Goal: Entertainment & Leisure: Browse casually

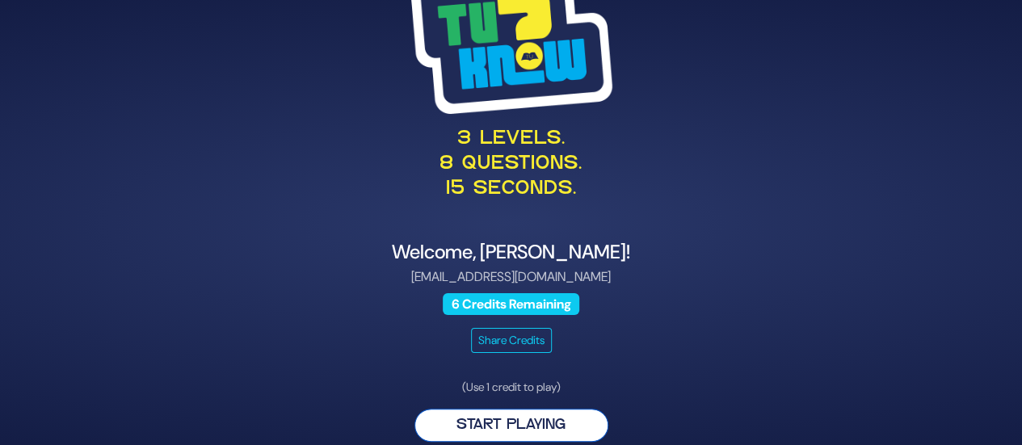
click at [552, 424] on button "Start Playing" at bounding box center [511, 425] width 194 height 33
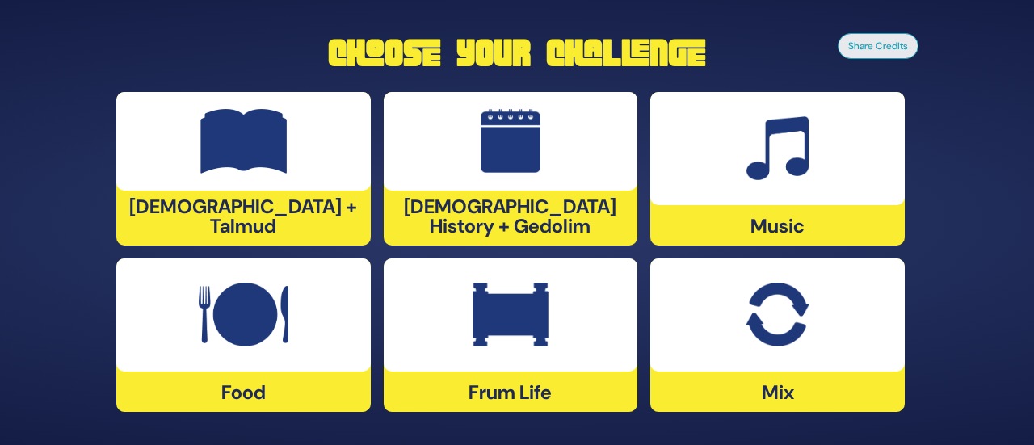
click at [541, 348] on div at bounding box center [511, 314] width 254 height 113
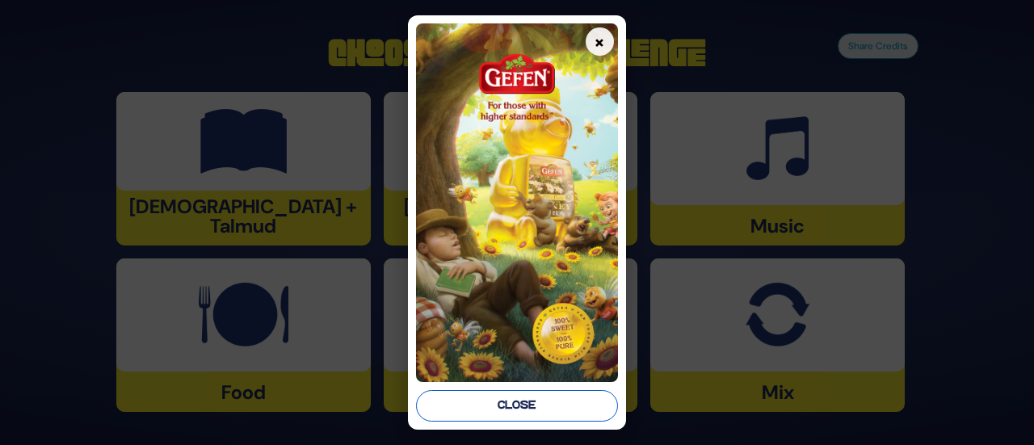
click at [538, 410] on button "Close" at bounding box center [516, 405] width 201 height 31
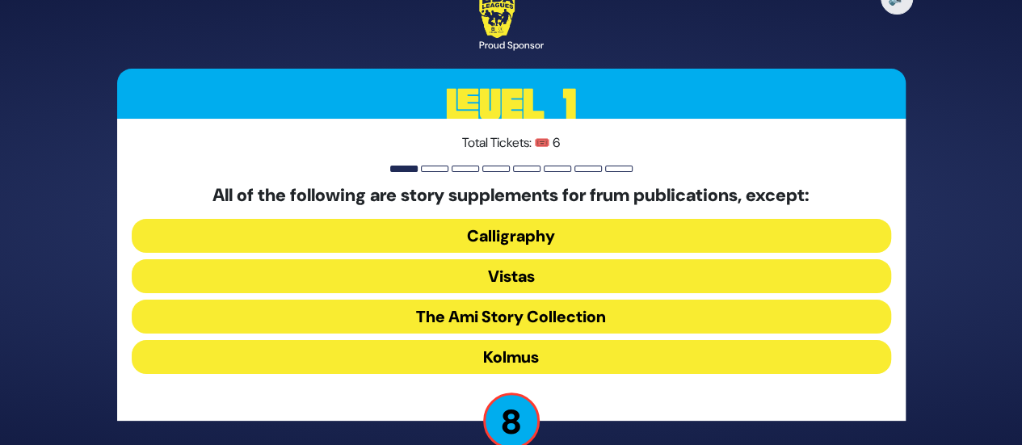
click at [512, 350] on button "Kolmus" at bounding box center [511, 357] width 759 height 34
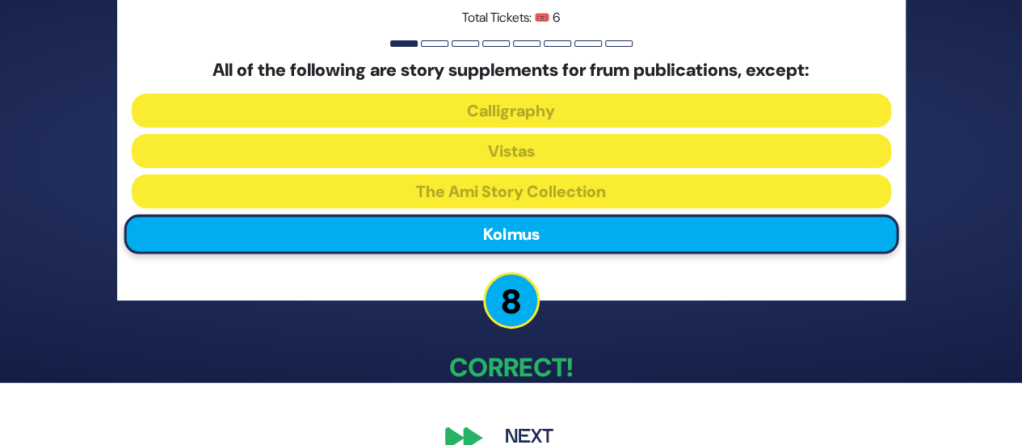
scroll to position [92, 0]
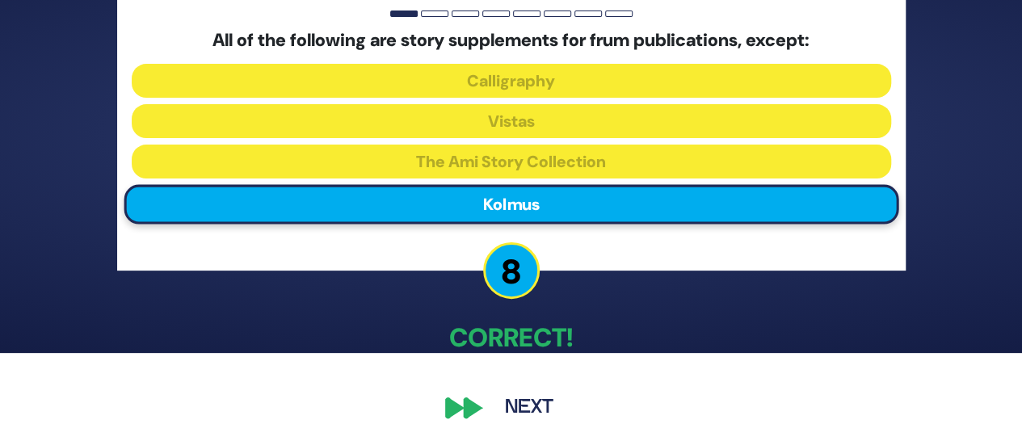
click at [490, 411] on button "Next" at bounding box center [529, 407] width 94 height 37
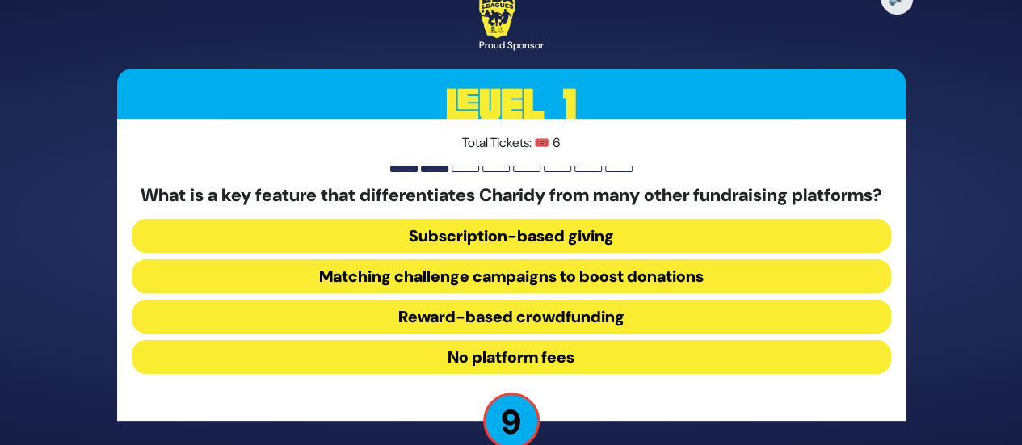
click at [587, 366] on button "No platform fees" at bounding box center [511, 357] width 759 height 34
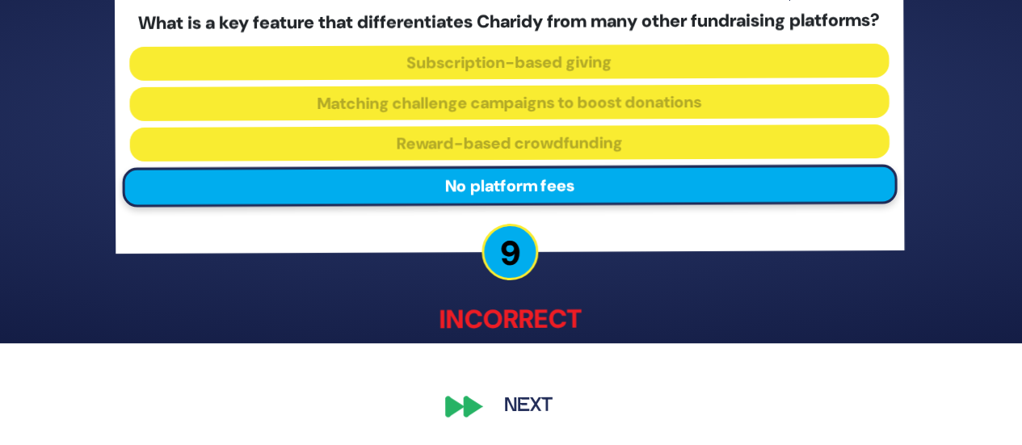
scroll to position [111, 0]
click at [519, 392] on button "Next" at bounding box center [529, 406] width 94 height 37
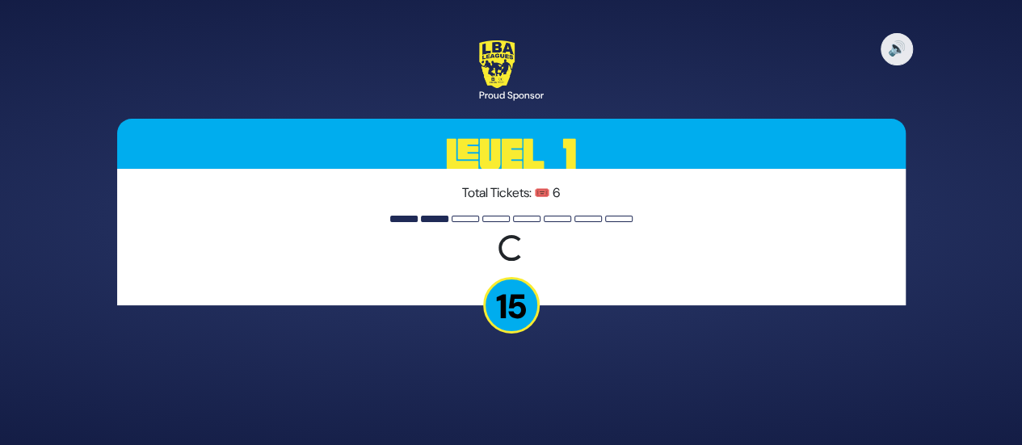
scroll to position [0, 0]
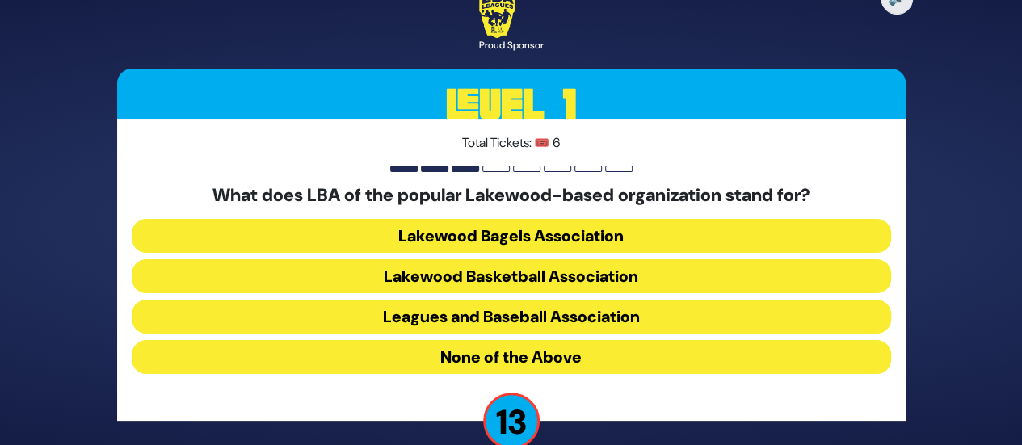
click at [531, 275] on button "Lakewood Basketball Association" at bounding box center [511, 276] width 759 height 34
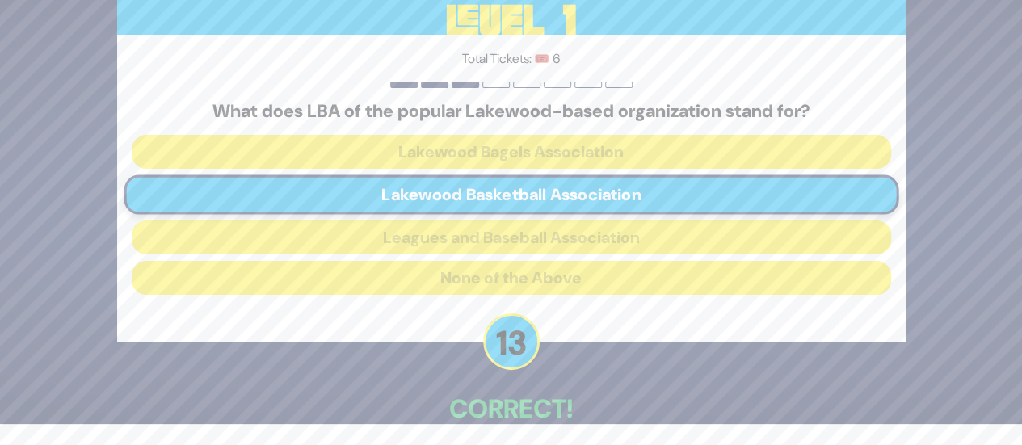
scroll to position [92, 0]
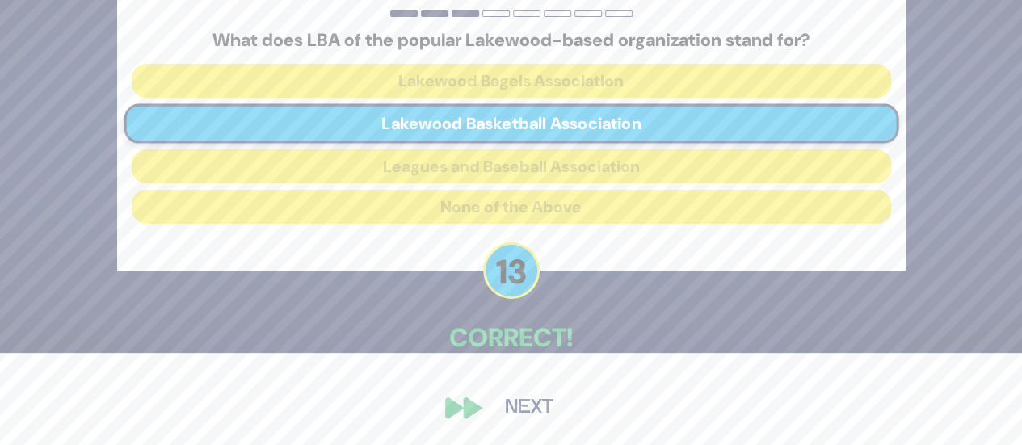
click at [481, 418] on div "🔊 Proud Sponsor Level 1 Total Tickets: 🎟️ 6 What does LBA of the popular Lakewo…" at bounding box center [511, 130] width 827 height 631
click at [527, 401] on button "Next" at bounding box center [529, 407] width 94 height 37
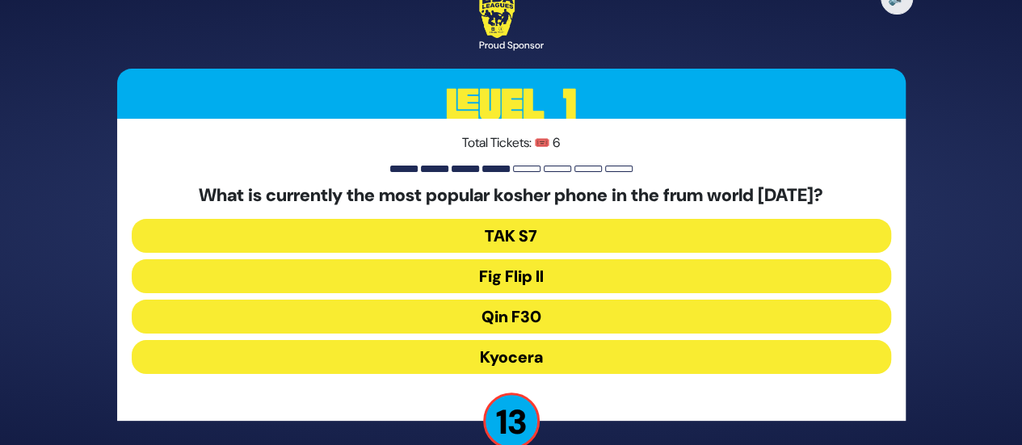
scroll to position [30, 0]
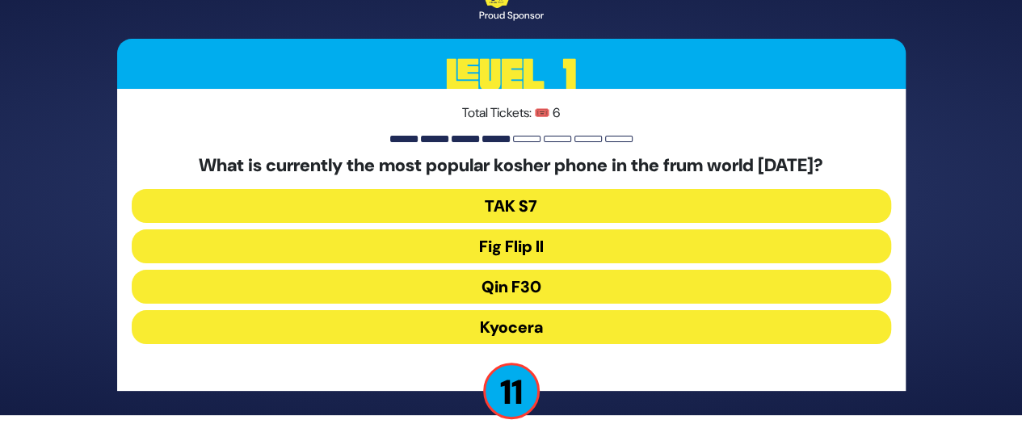
click at [593, 329] on button "Kyocera" at bounding box center [511, 327] width 759 height 34
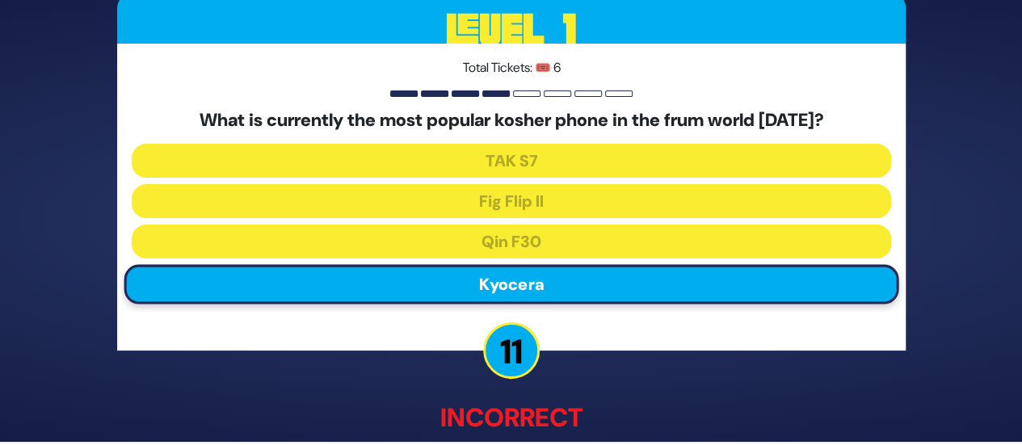
scroll to position [101, 0]
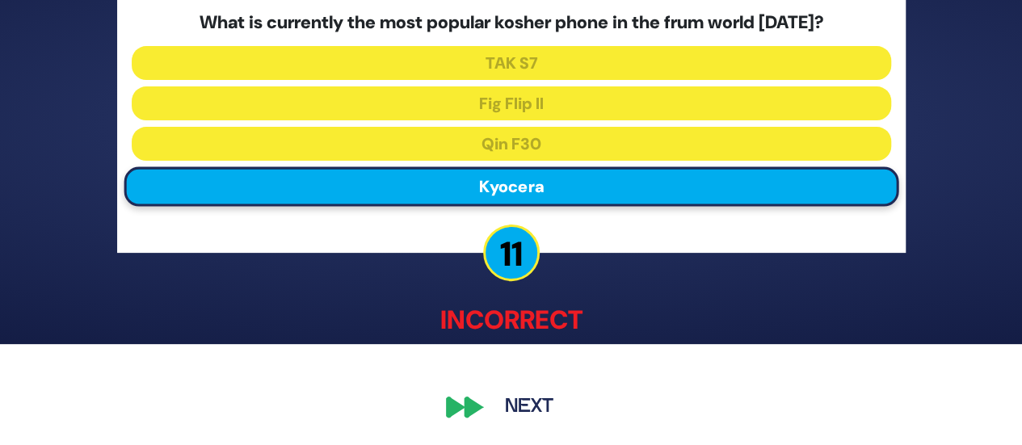
click at [506, 400] on button "Next" at bounding box center [529, 407] width 94 height 37
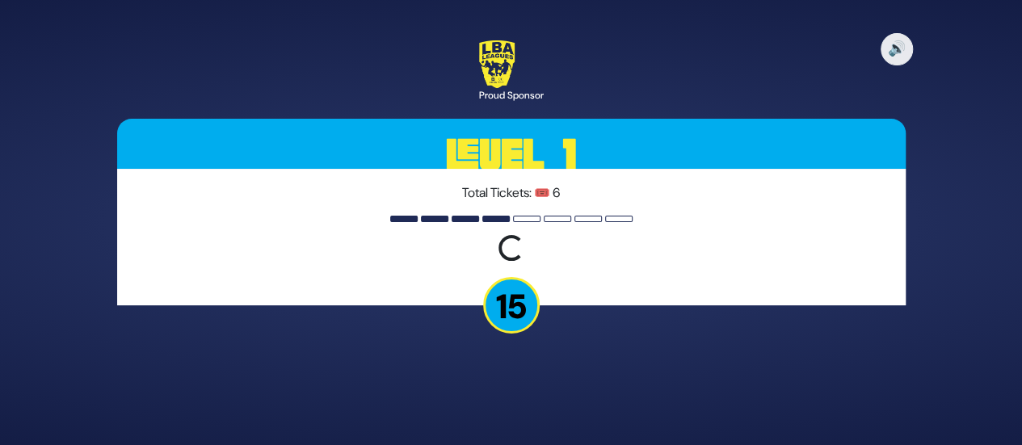
scroll to position [0, 0]
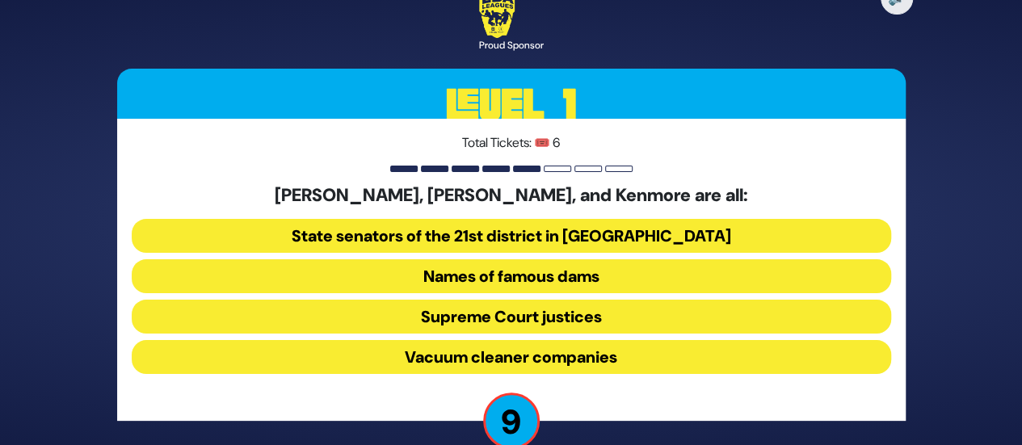
click at [760, 367] on button "Vacuum cleaner companies" at bounding box center [511, 357] width 759 height 34
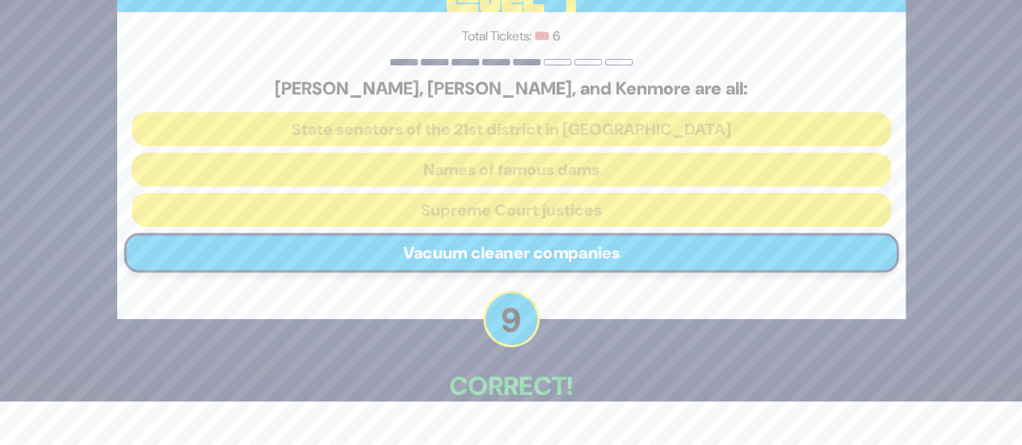
scroll to position [92, 0]
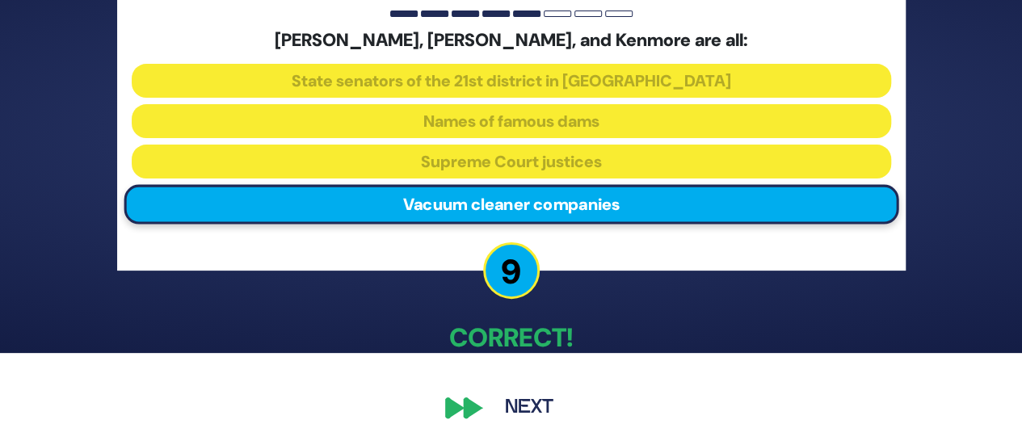
click at [525, 419] on button "Next" at bounding box center [529, 407] width 94 height 37
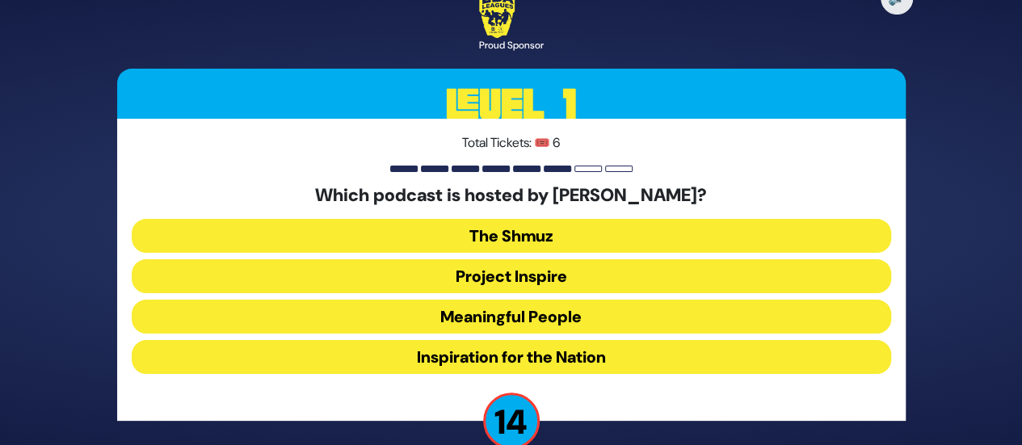
click at [594, 321] on button "Meaningful People" at bounding box center [511, 317] width 759 height 34
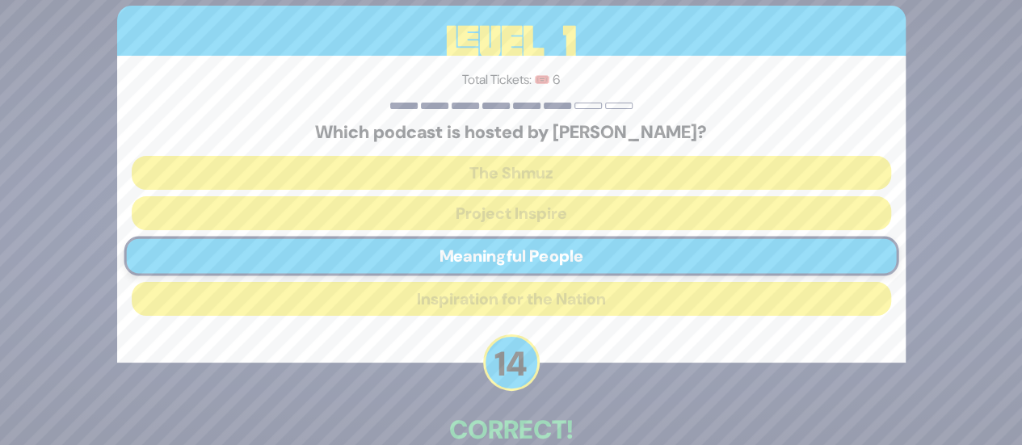
scroll to position [92, 0]
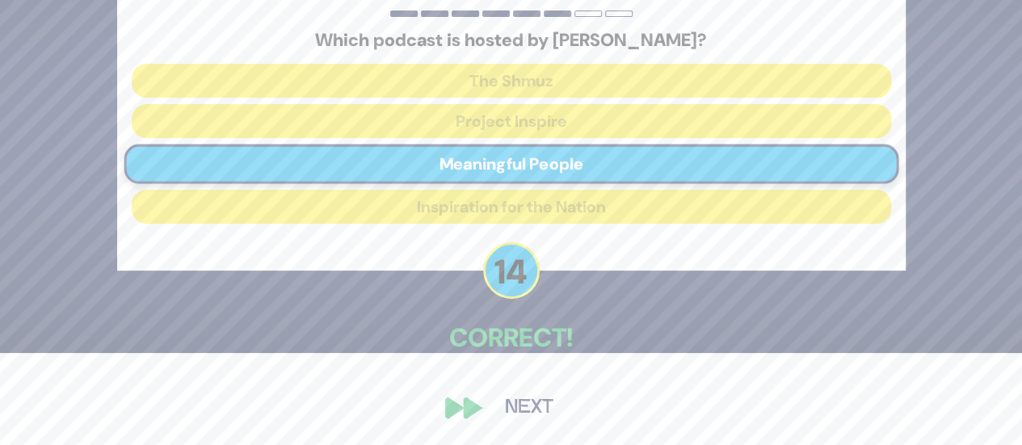
click at [500, 409] on button "Next" at bounding box center [529, 407] width 94 height 37
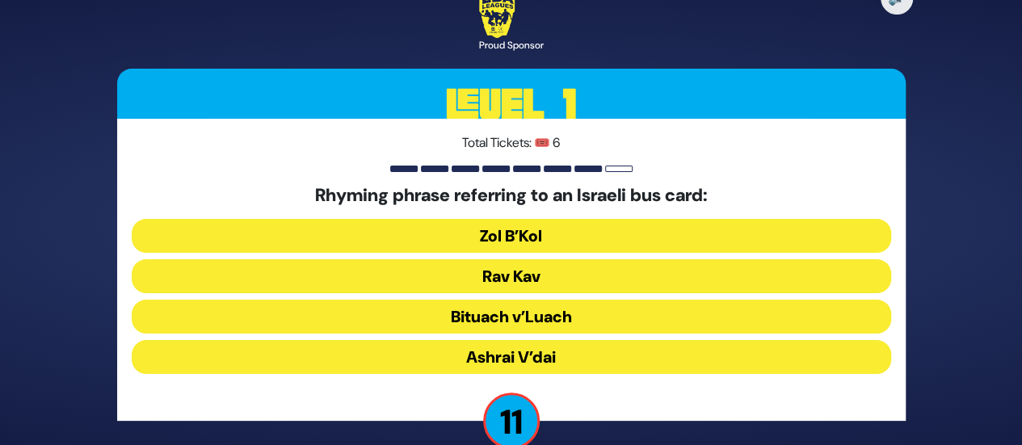
click at [801, 268] on button "Rav Kav" at bounding box center [511, 276] width 759 height 34
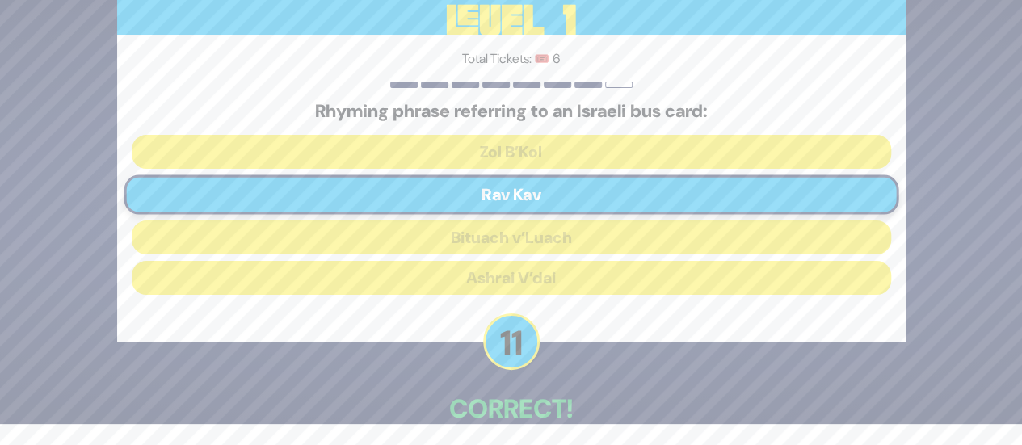
scroll to position [92, 0]
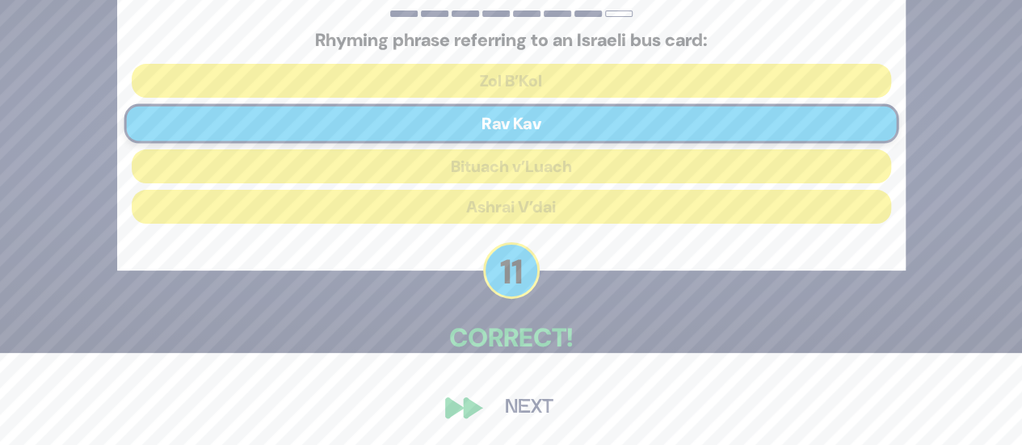
click at [489, 388] on div "🔊 Proud Sponsor Level 1 Total Tickets: 🎟️ 6 Rhyming phrase referring to an Isra…" at bounding box center [511, 130] width 827 height 631
click at [518, 407] on button "Next" at bounding box center [529, 407] width 94 height 37
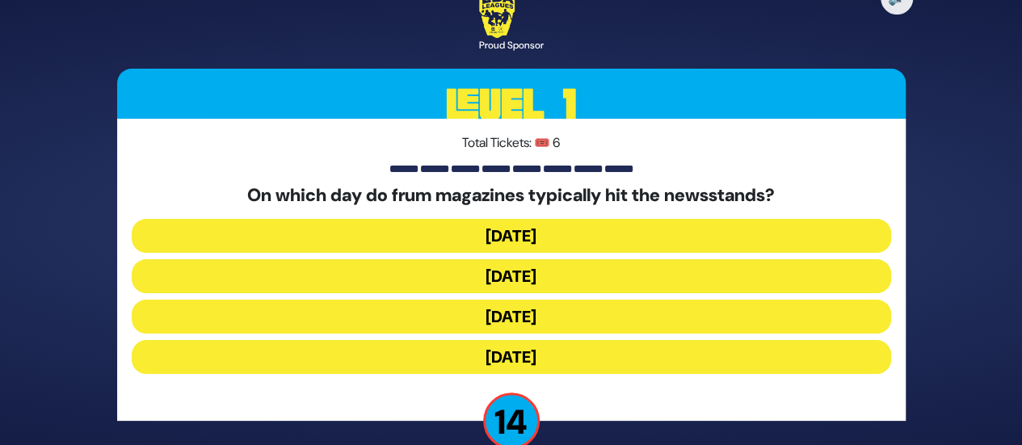
click at [693, 286] on button "[DATE]" at bounding box center [511, 276] width 759 height 34
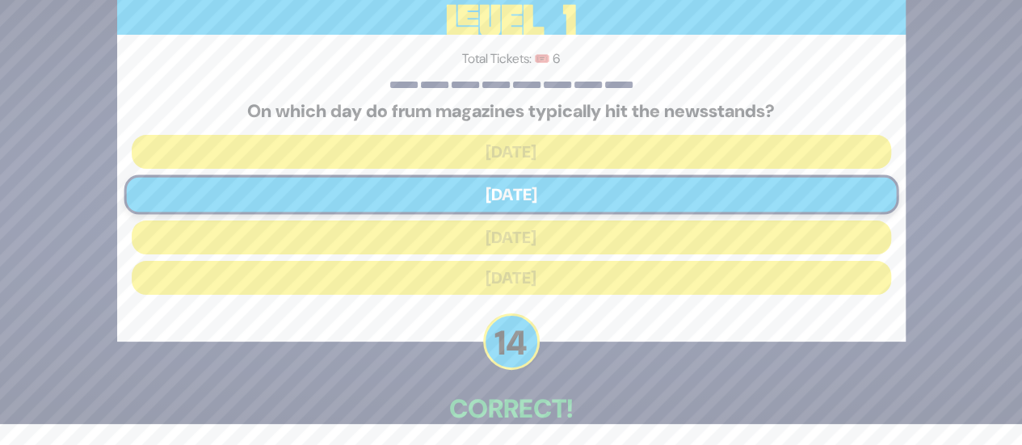
scroll to position [92, 0]
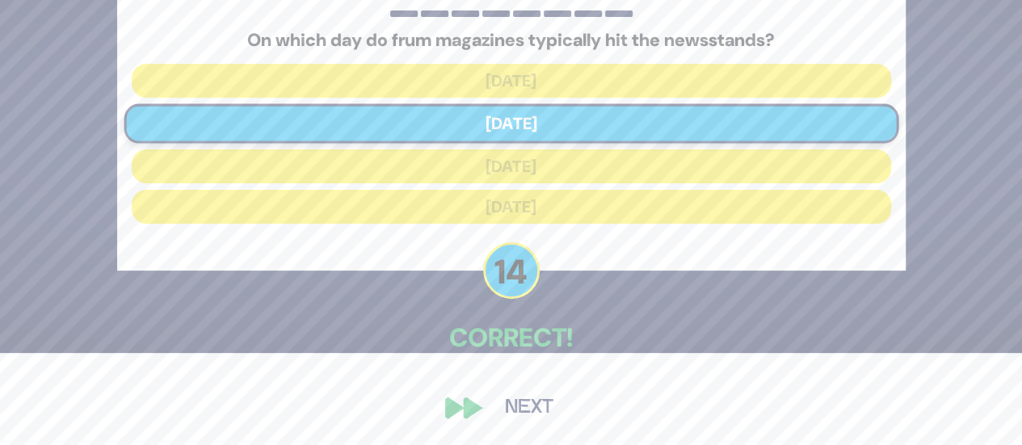
click at [528, 403] on button "Next" at bounding box center [529, 407] width 94 height 37
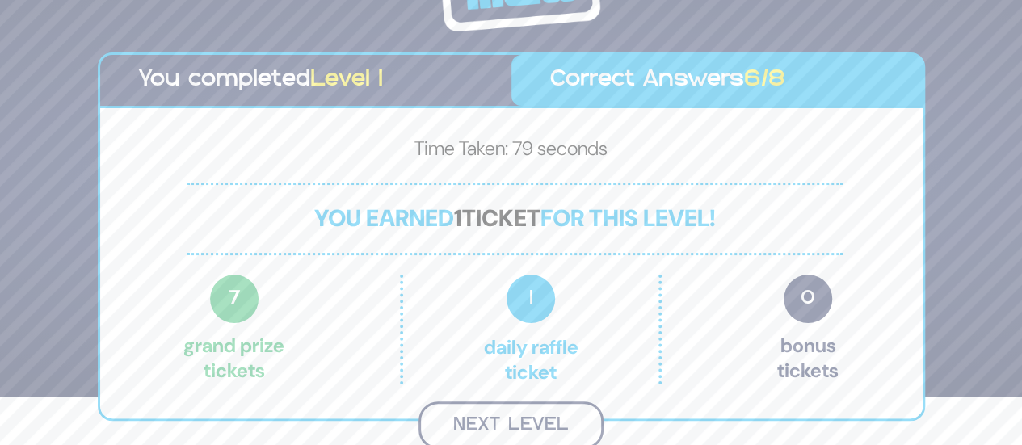
scroll to position [46, 0]
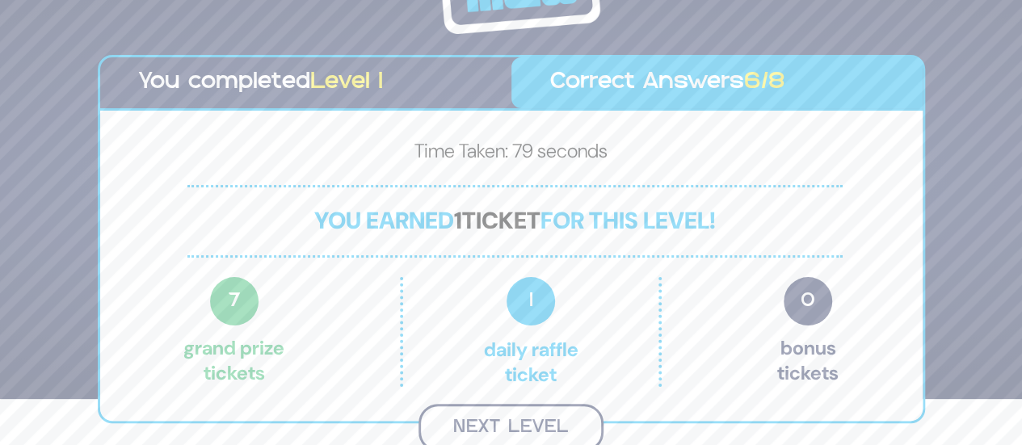
click at [561, 414] on button "Next Level" at bounding box center [510, 428] width 185 height 48
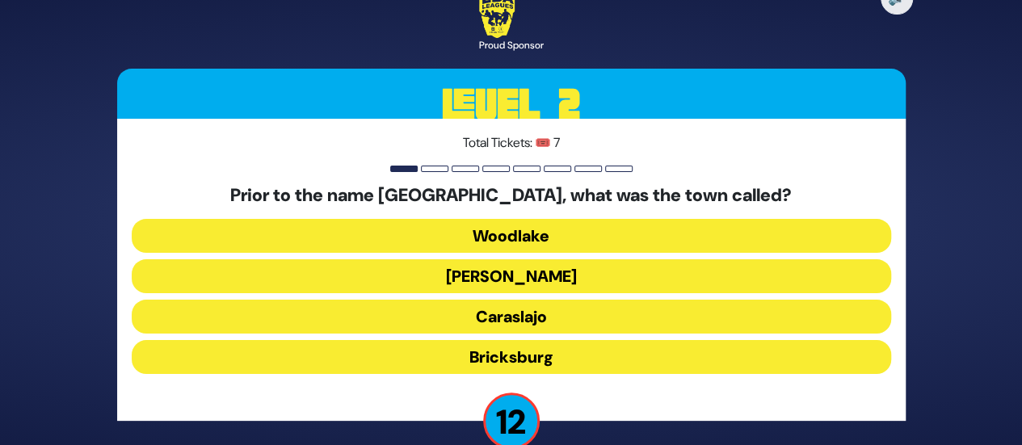
click at [614, 321] on button "Caraslajo" at bounding box center [511, 317] width 759 height 34
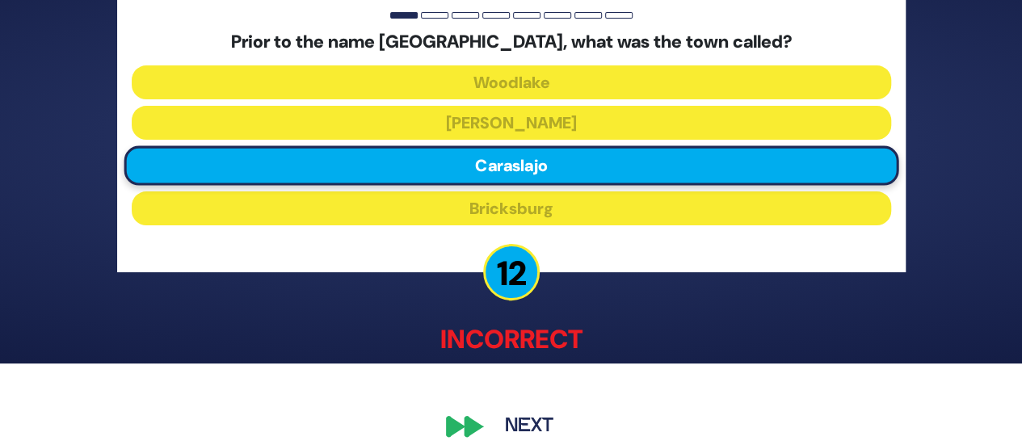
scroll to position [101, 0]
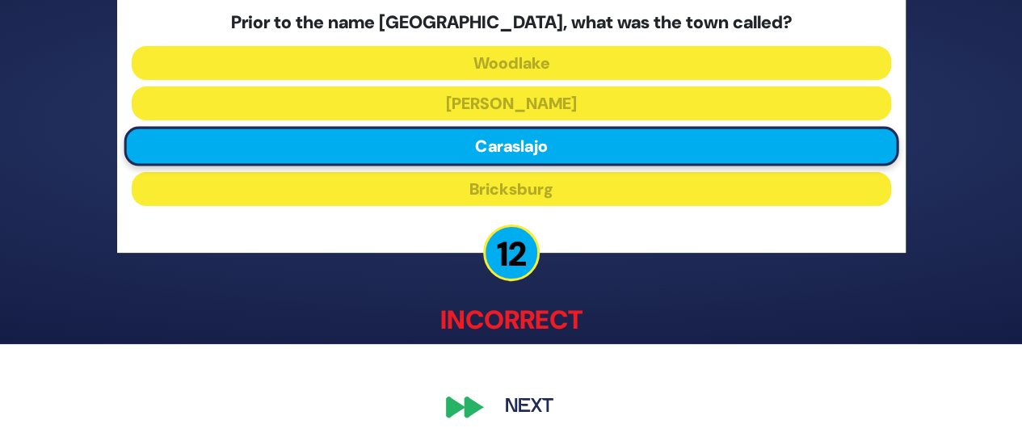
click at [533, 425] on button "Next" at bounding box center [529, 407] width 94 height 37
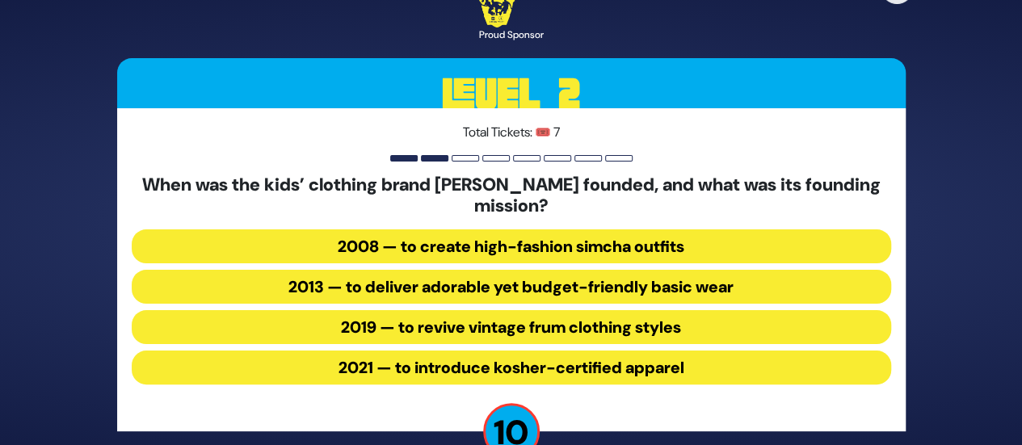
click at [541, 295] on button "2013 — to deliver adorable yet budget-friendly basic wear" at bounding box center [511, 287] width 759 height 34
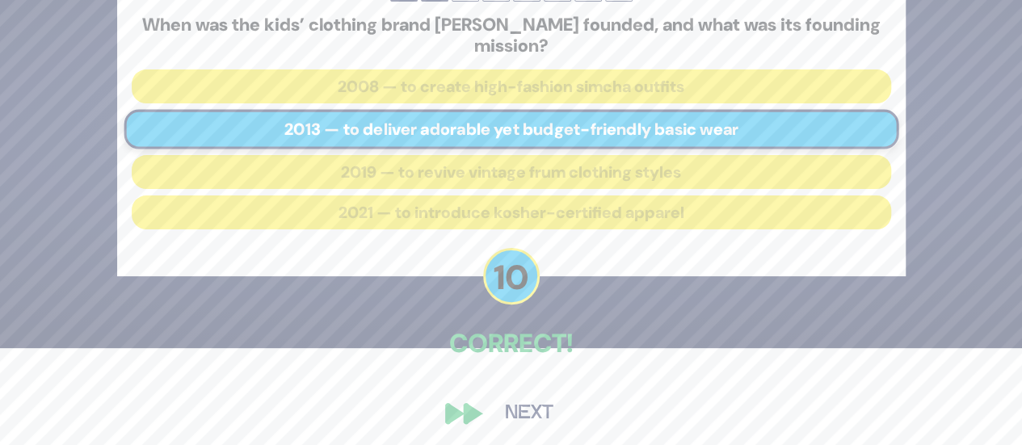
scroll to position [103, 0]
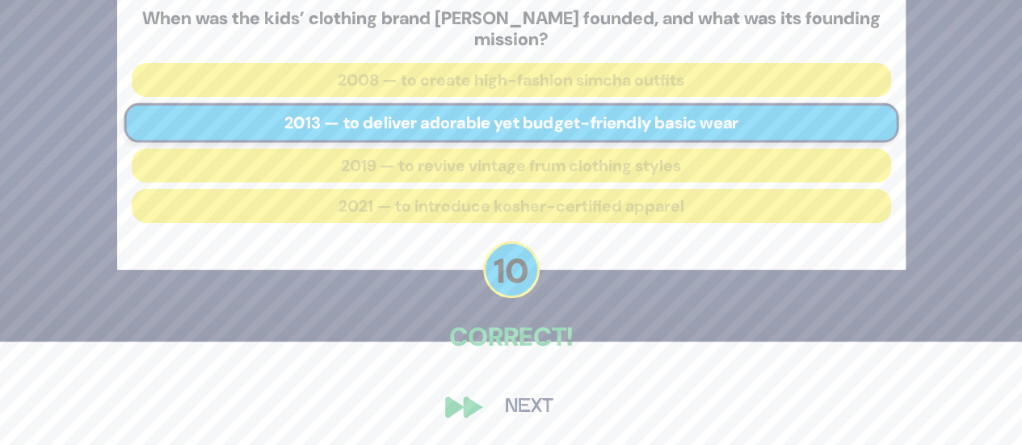
click at [546, 421] on button "Next" at bounding box center [529, 406] width 94 height 37
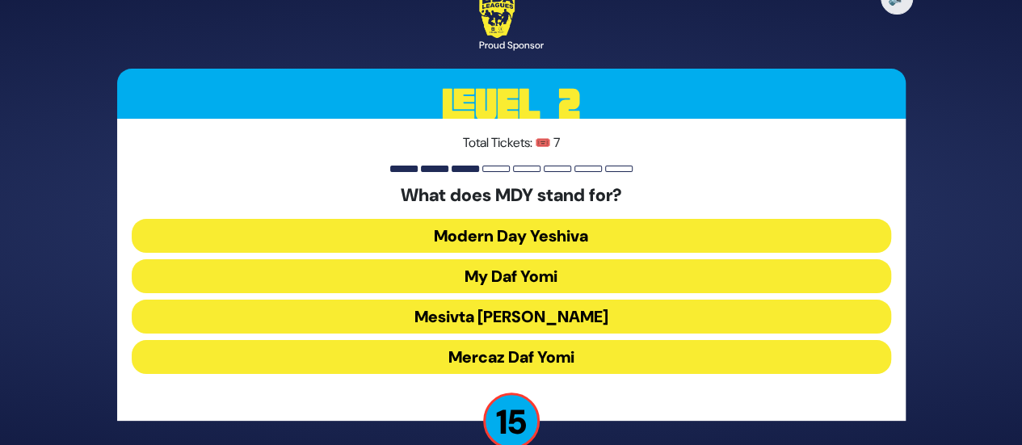
scroll to position [30, 0]
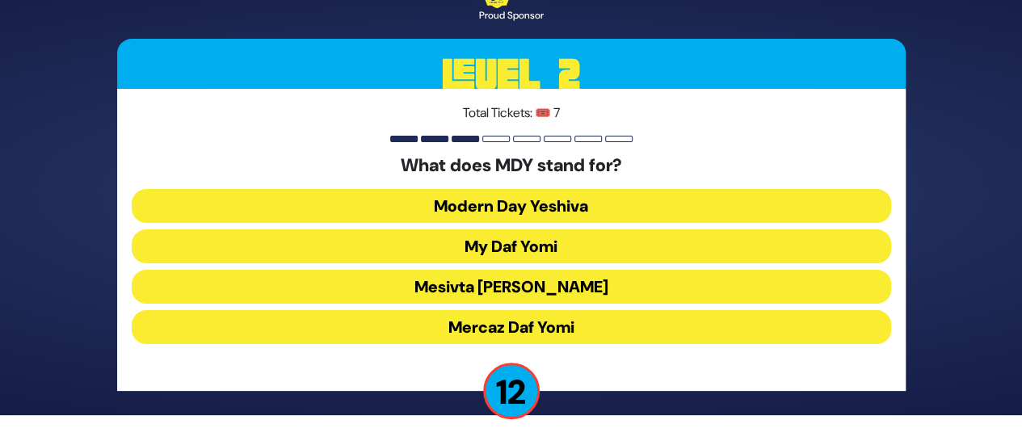
click at [737, 322] on button "Mercaz Daf Yomi" at bounding box center [511, 327] width 759 height 34
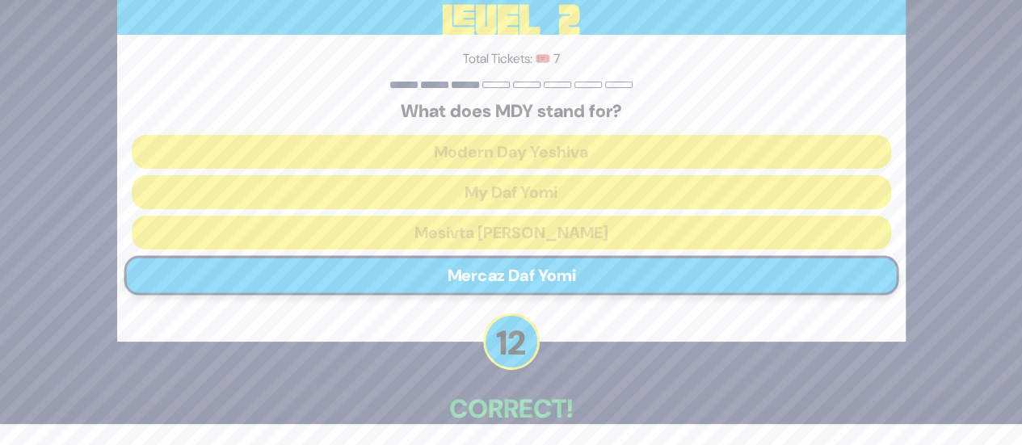
scroll to position [92, 0]
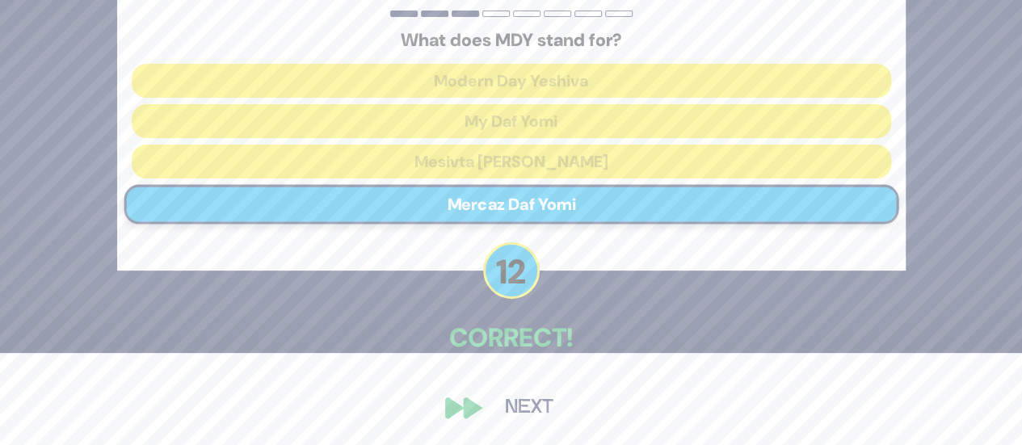
click at [501, 427] on div "🔊 Proud Sponsor Level 2 Total Tickets: 🎟️ 7 What does MDY stand for? Modern Day…" at bounding box center [511, 130] width 827 height 631
click at [532, 398] on button "Next" at bounding box center [529, 407] width 94 height 37
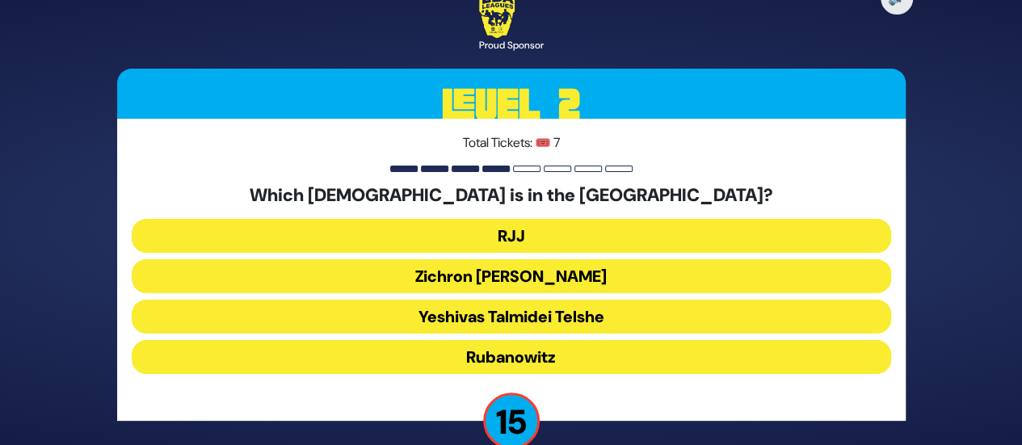
scroll to position [30, 0]
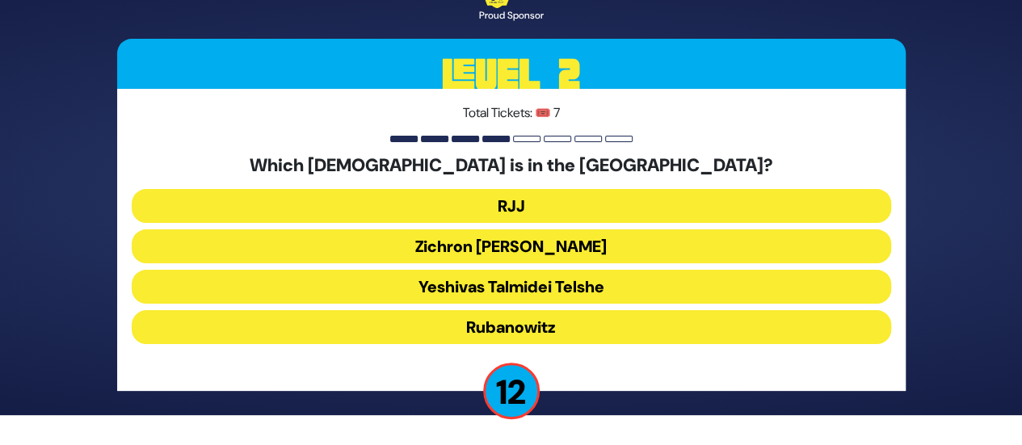
click at [609, 320] on button "Rubanowitz" at bounding box center [511, 327] width 759 height 34
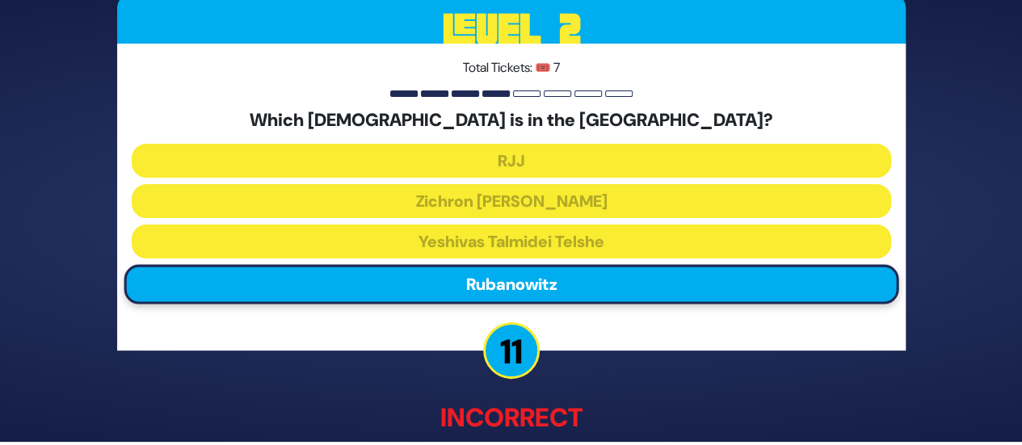
scroll to position [101, 0]
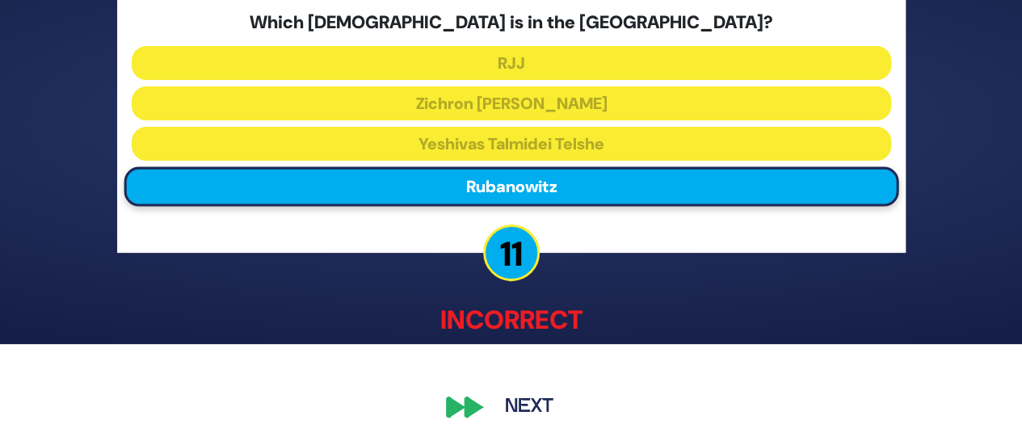
click at [520, 415] on button "Next" at bounding box center [529, 407] width 94 height 37
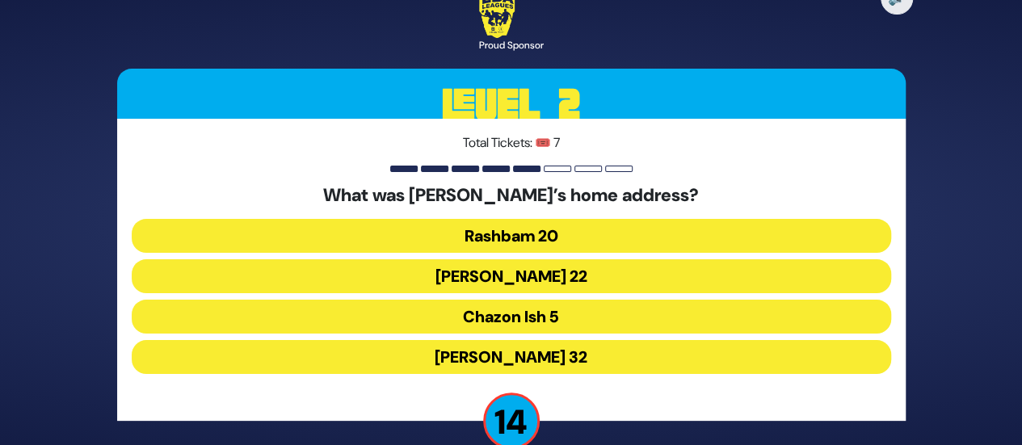
scroll to position [30, 0]
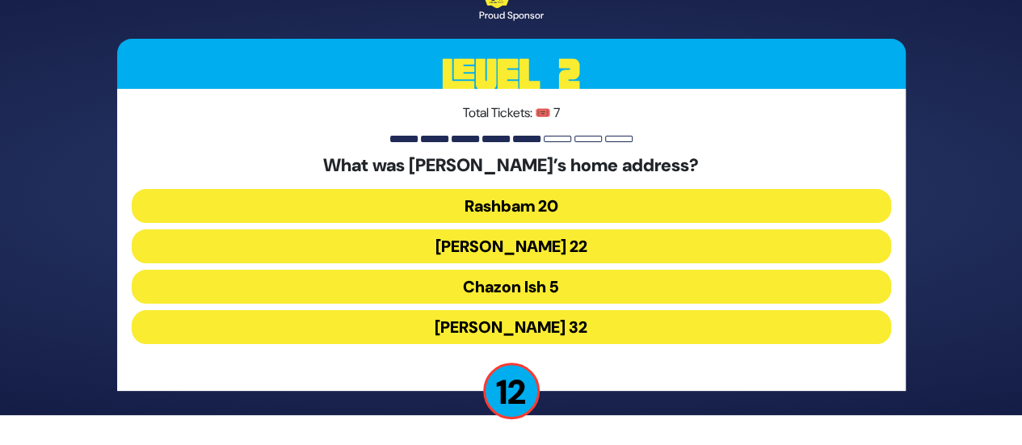
click at [632, 285] on button "Chazon Ish 5" at bounding box center [511, 287] width 759 height 34
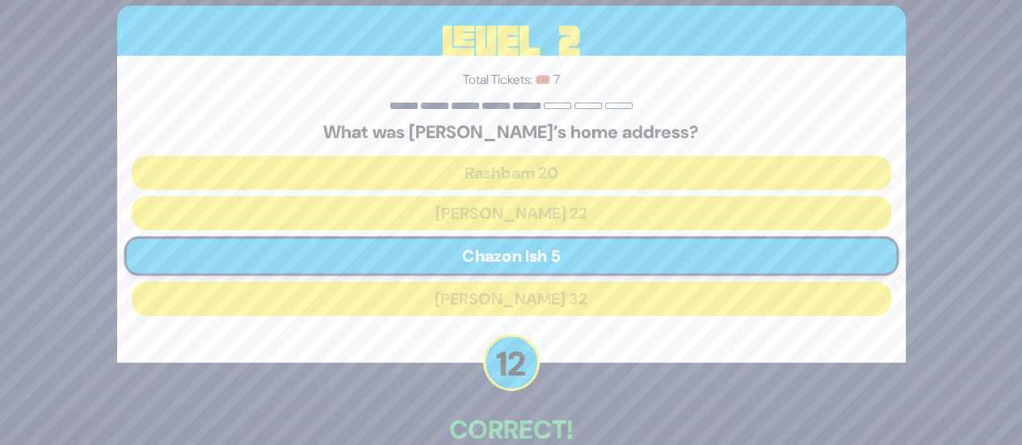
scroll to position [92, 0]
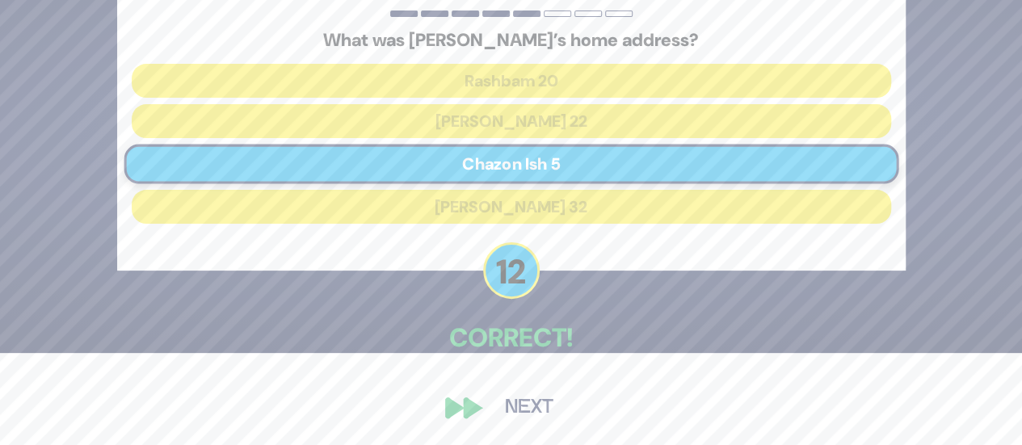
click at [515, 401] on button "Next" at bounding box center [529, 407] width 94 height 37
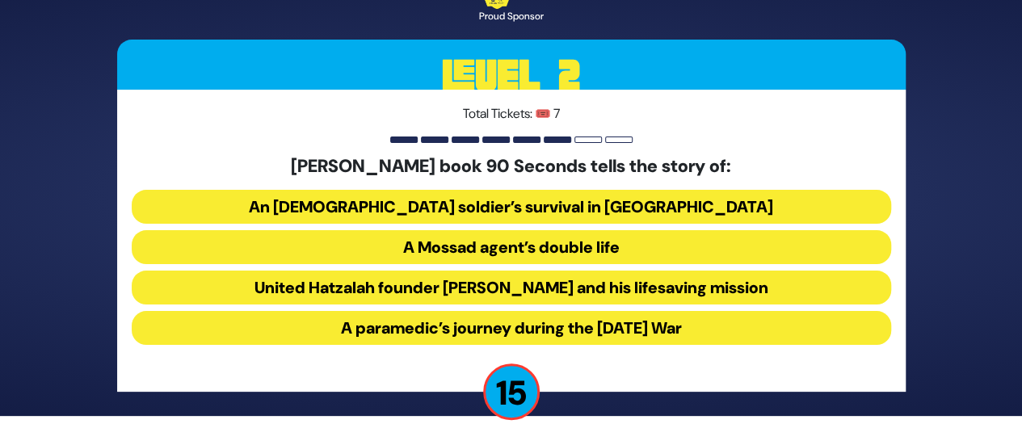
scroll to position [30, 0]
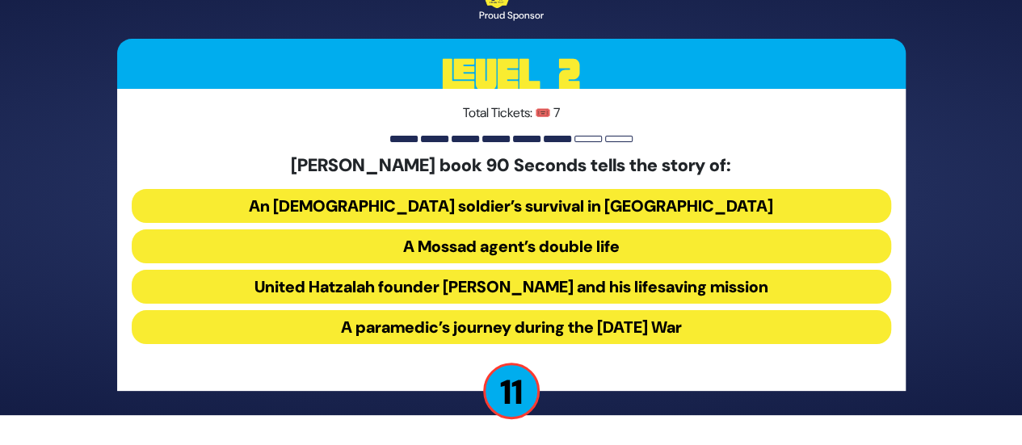
click at [650, 285] on button "United Hatzalah founder [PERSON_NAME] and his lifesaving mission" at bounding box center [511, 287] width 759 height 34
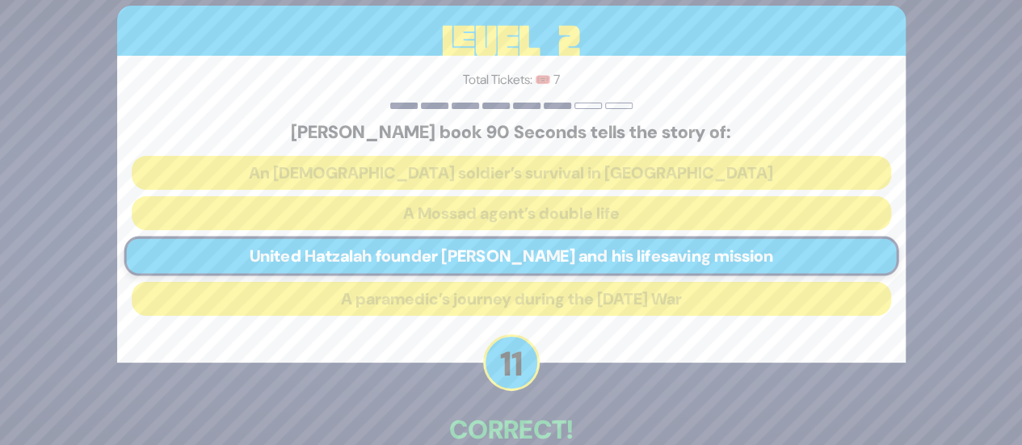
scroll to position [92, 0]
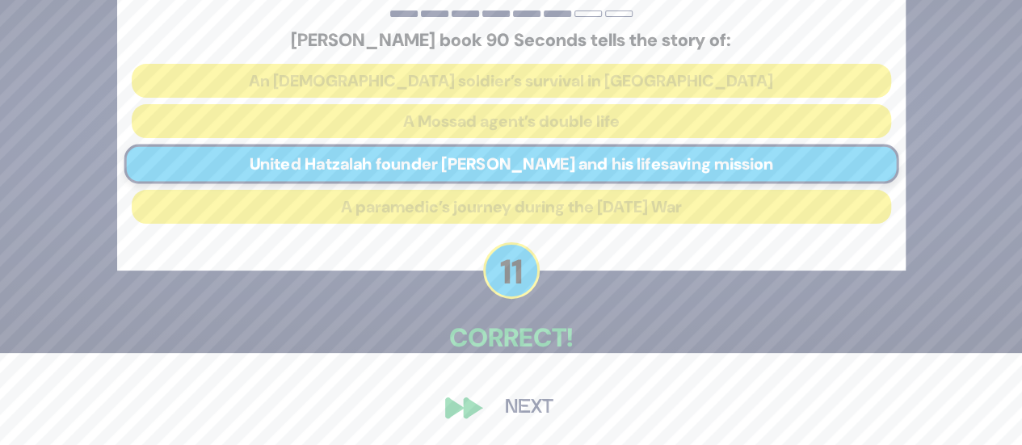
click at [530, 403] on button "Next" at bounding box center [529, 407] width 94 height 37
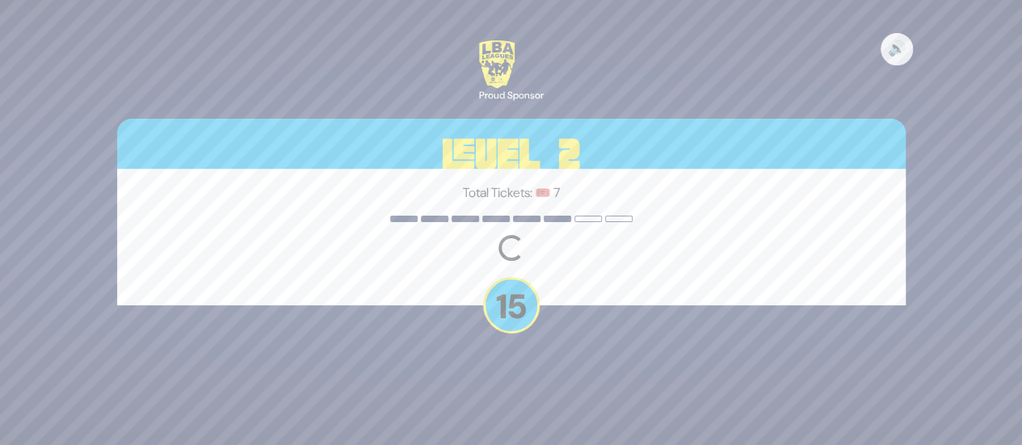
scroll to position [0, 0]
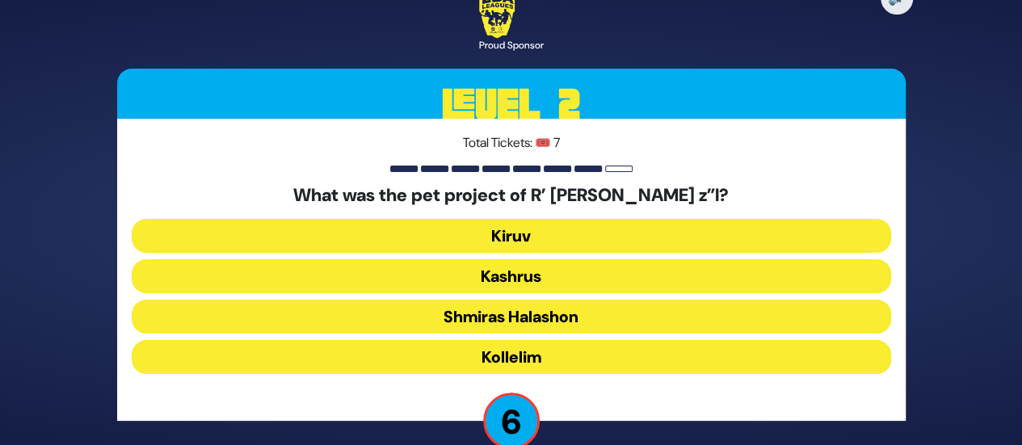
click at [861, 352] on button "Kollelim" at bounding box center [511, 357] width 759 height 34
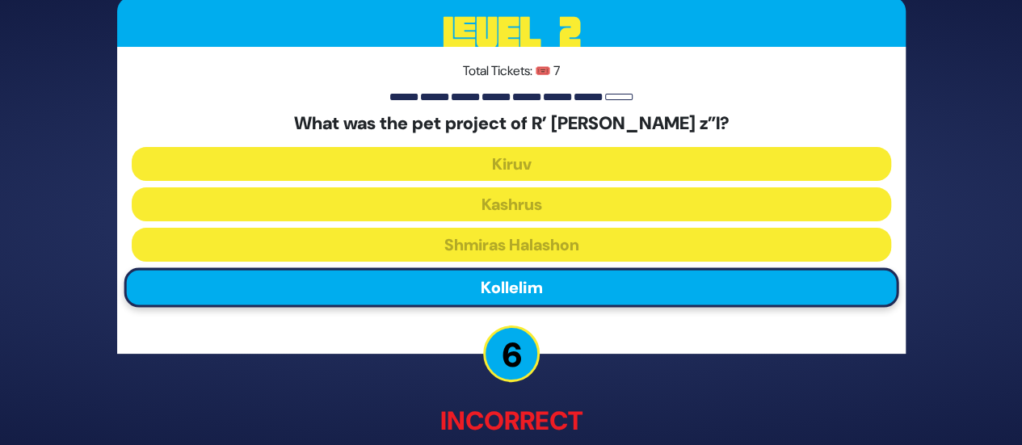
scroll to position [101, 0]
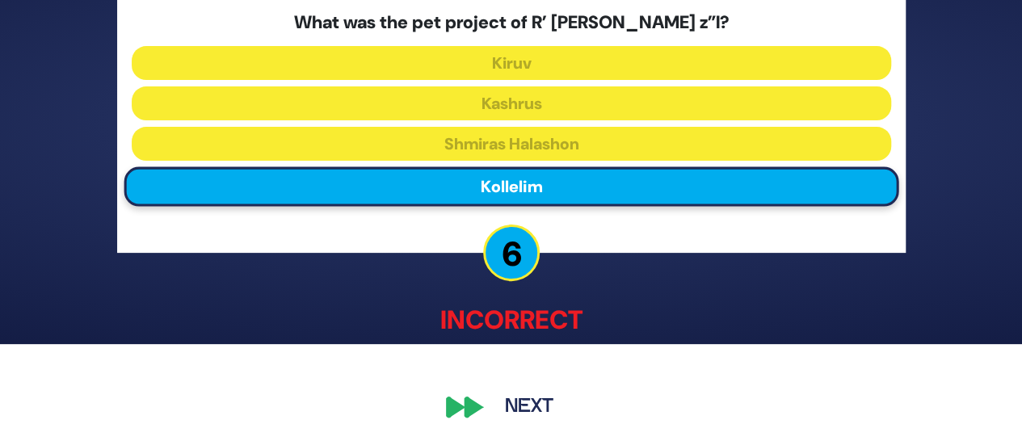
click at [510, 408] on button "Next" at bounding box center [529, 407] width 94 height 37
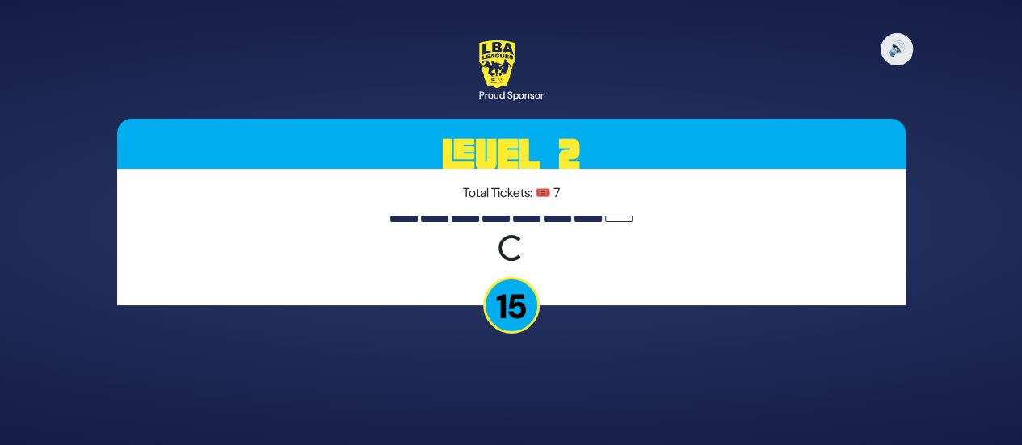
scroll to position [0, 0]
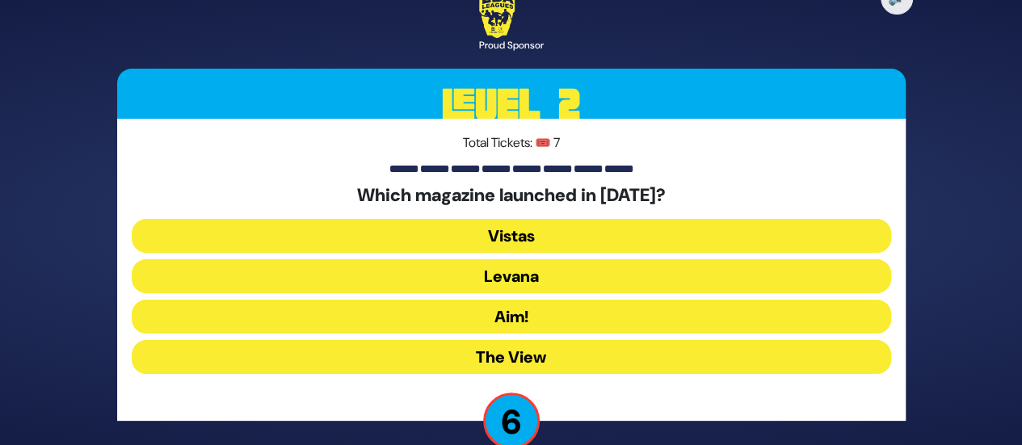
click at [559, 282] on button "Levana" at bounding box center [511, 276] width 759 height 34
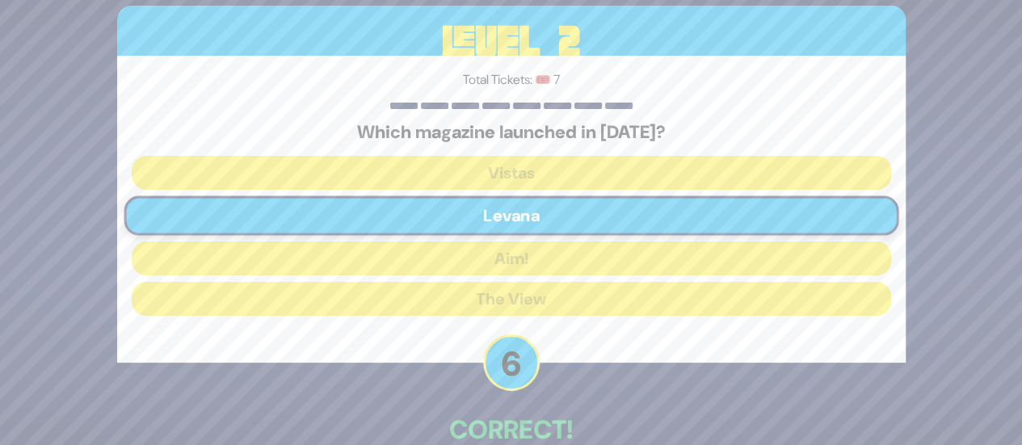
scroll to position [92, 0]
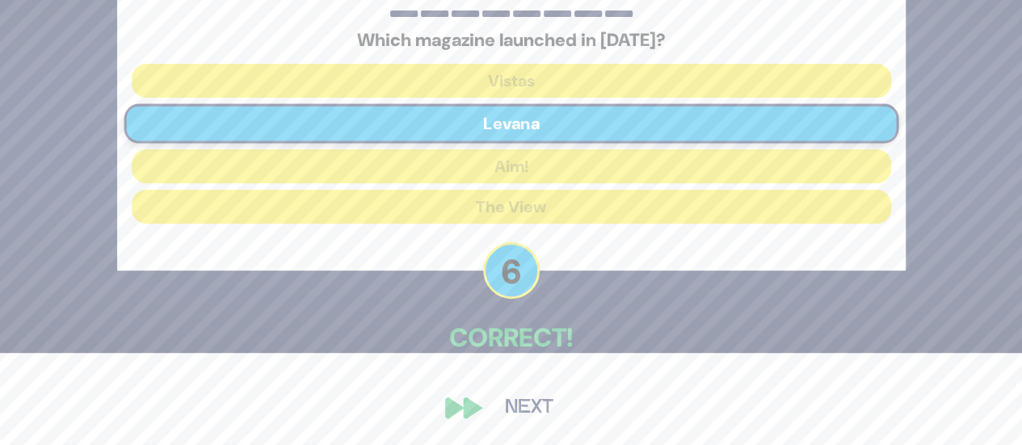
click at [493, 418] on button "Next" at bounding box center [529, 407] width 94 height 37
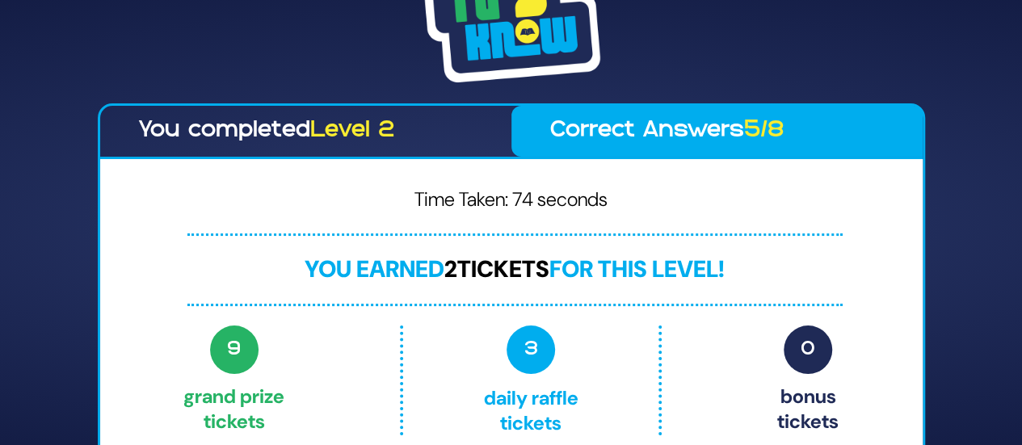
click at [519, 407] on p "3 Daily Raffle tickets" at bounding box center [530, 380] width 187 height 110
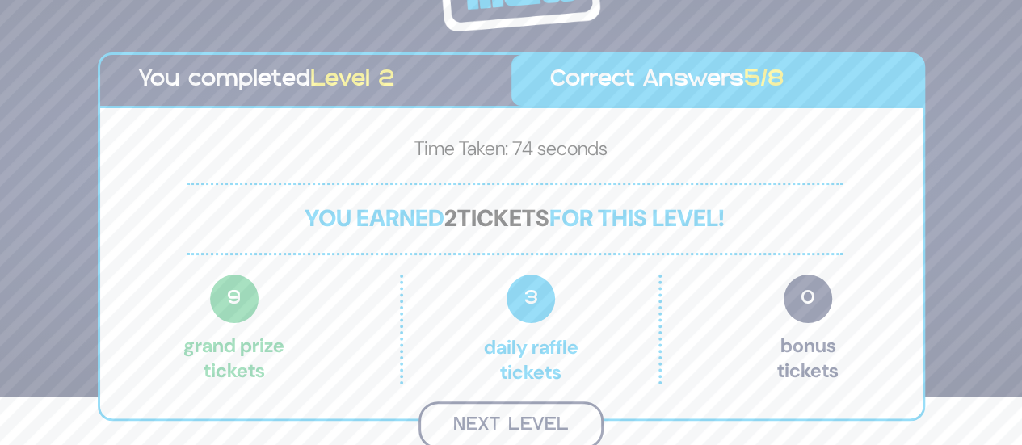
scroll to position [46, 0]
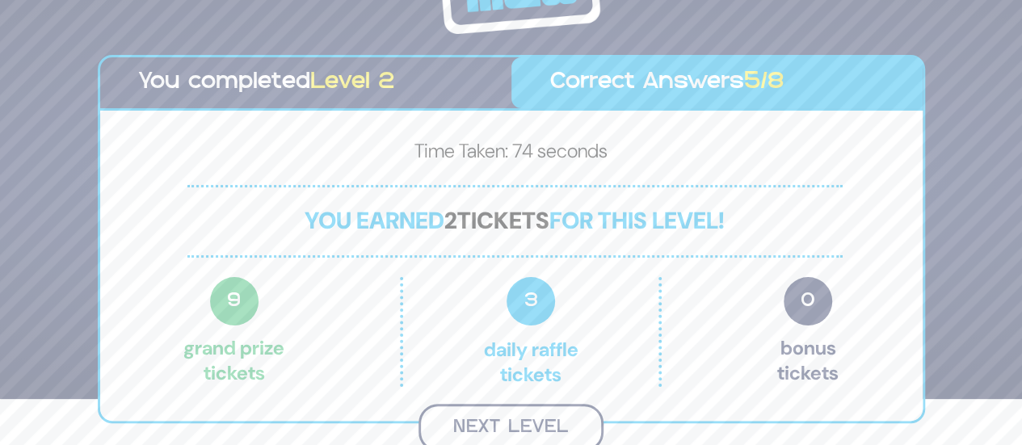
click at [547, 417] on button "Next Level" at bounding box center [510, 428] width 185 height 48
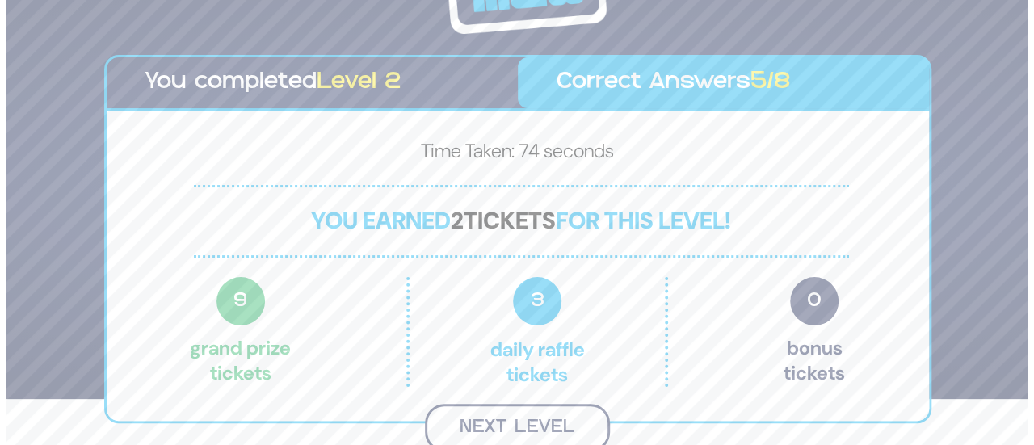
scroll to position [0, 0]
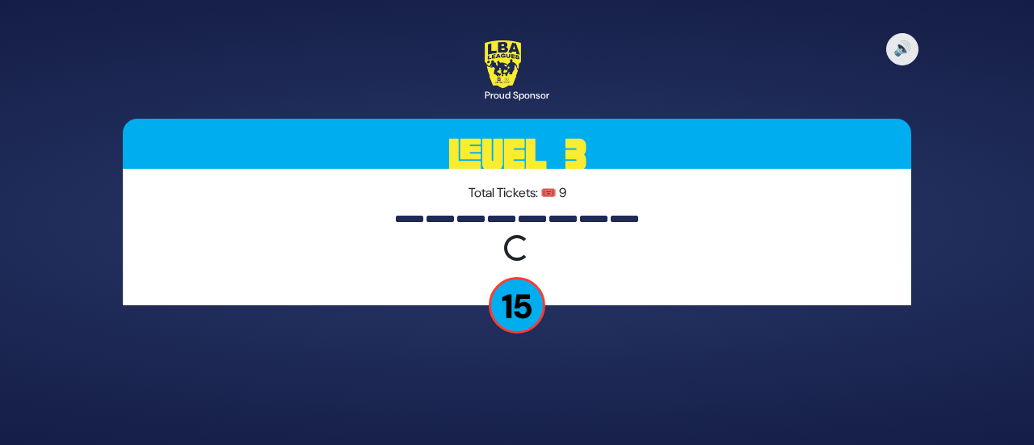
click at [480, 288] on div "Total Tickets: 🎟️ 9 Loading question..." at bounding box center [517, 237] width 788 height 136
drag, startPoint x: 529, startPoint y: 324, endPoint x: 459, endPoint y: 285, distance: 80.3
click at [459, 285] on div "🔊 Proud Sponsor Level 3 Total Tickets: 🎟️ 9 Loading question... 15" at bounding box center [516, 223] width 827 height 404
click at [459, 285] on div "Total Tickets: 🎟️ 9 Loading question..." at bounding box center [517, 237] width 788 height 136
click at [909, 54] on button "🔊" at bounding box center [902, 49] width 34 height 34
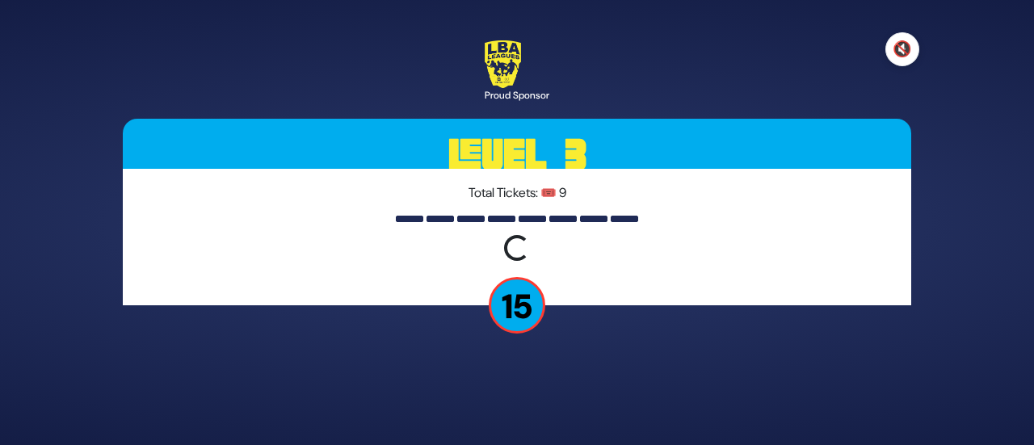
click at [909, 54] on button "🔇" at bounding box center [902, 49] width 34 height 34
